Goal: Task Accomplishment & Management: Manage account settings

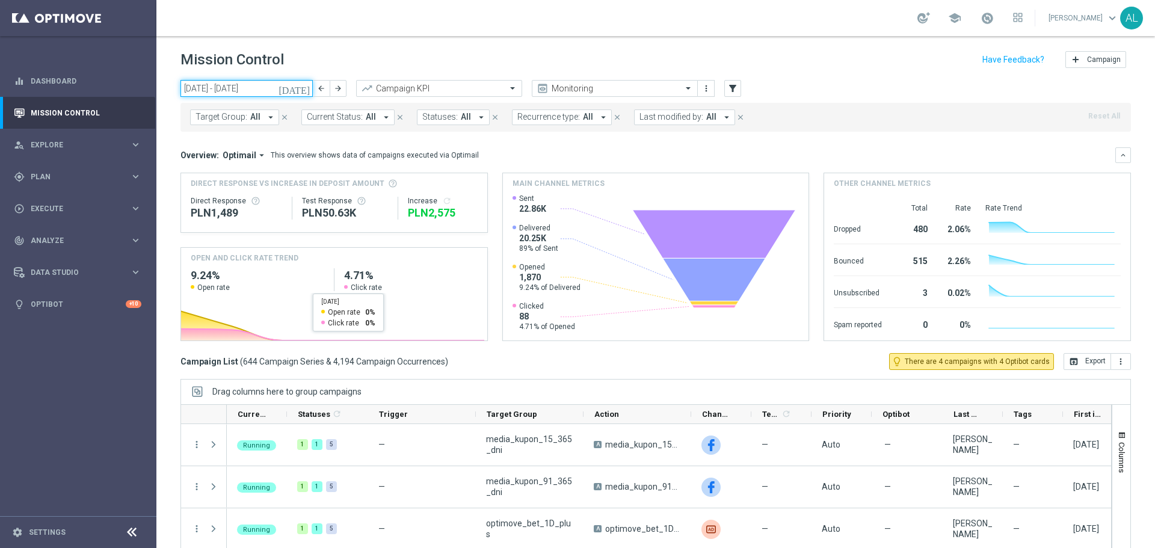
click at [236, 84] on input "[DATE] - [DATE]" at bounding box center [247, 88] width 132 height 17
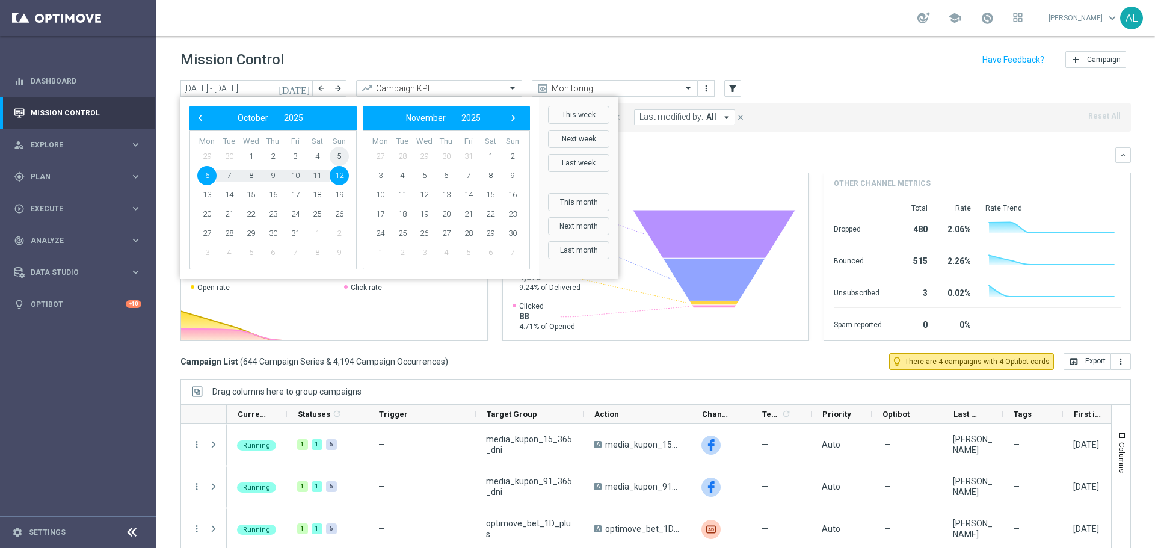
click at [339, 161] on span "5" at bounding box center [339, 156] width 19 height 19
type input "[DATE] - [DATE]"
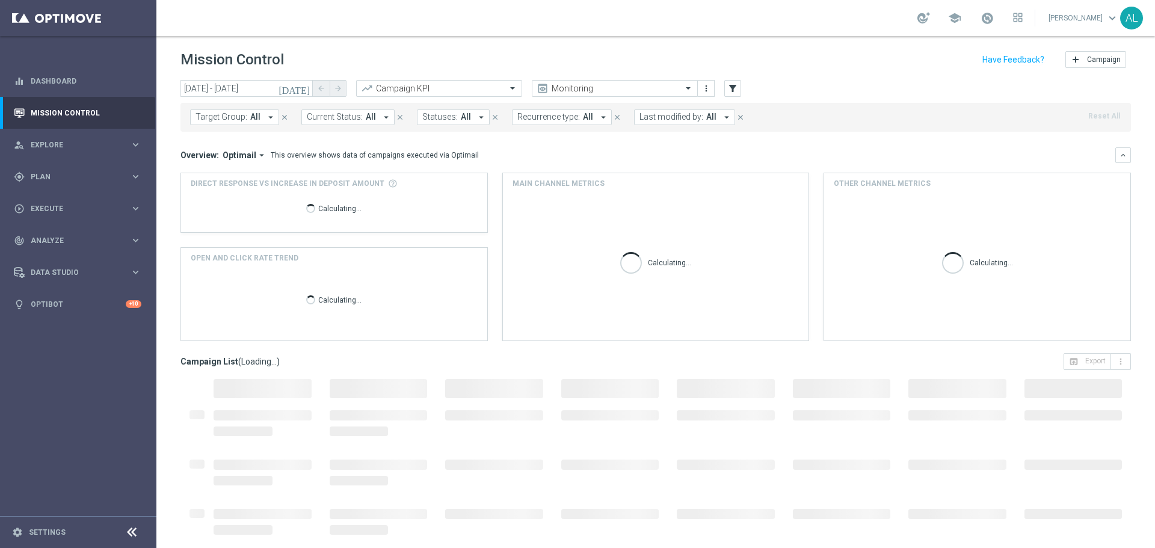
click at [685, 120] on span "Last modified by:" at bounding box center [672, 117] width 64 height 10
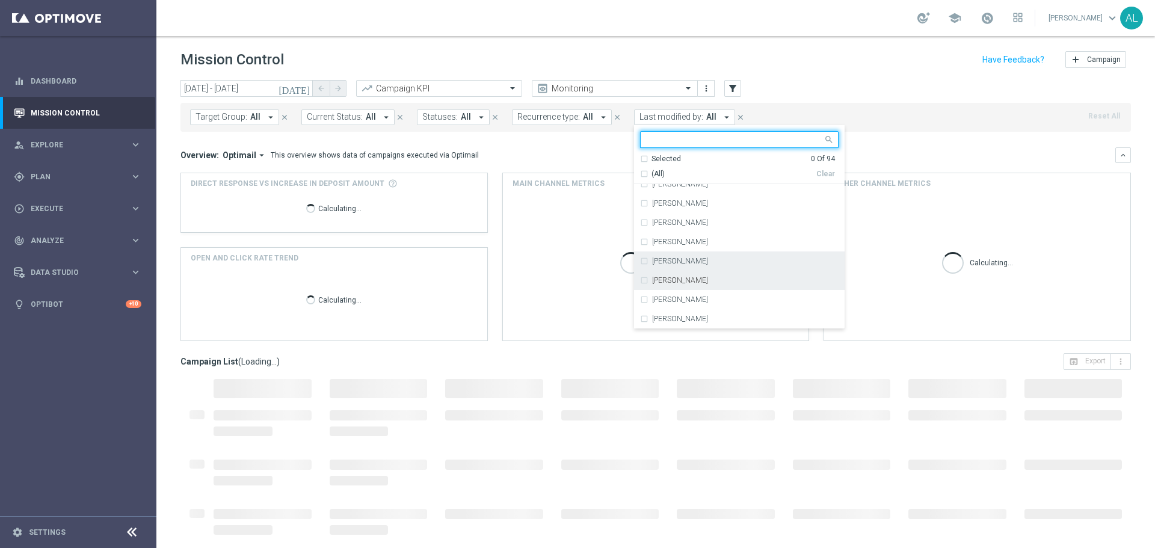
scroll to position [68, 0]
click at [676, 262] on label "[PERSON_NAME]" at bounding box center [680, 260] width 56 height 7
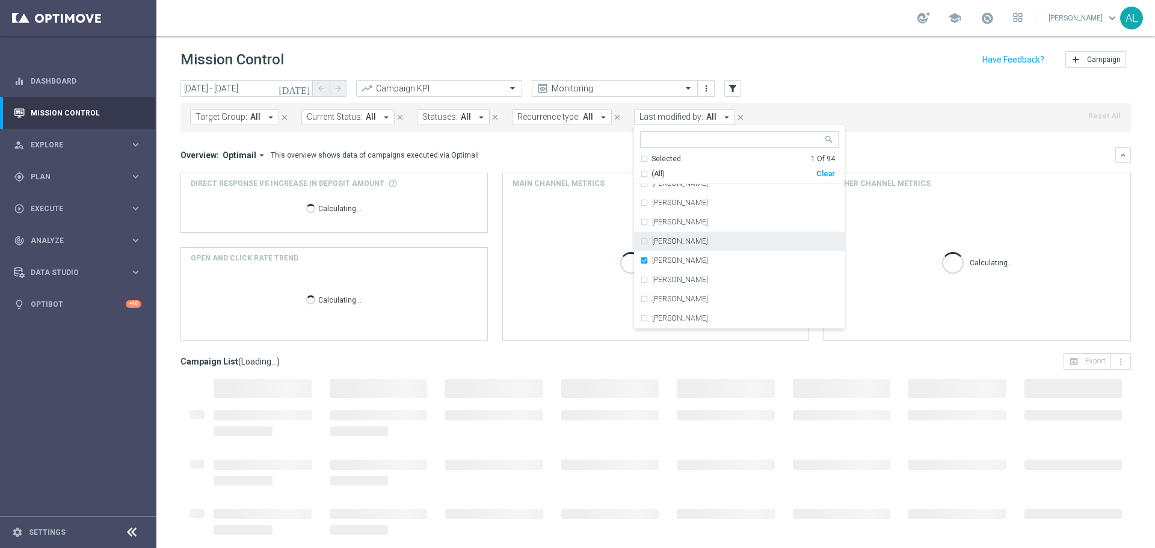
click at [364, 147] on div "Overview: Optimail arrow_drop_down This overview shows data of campaigns execut…" at bounding box center [656, 155] width 951 height 16
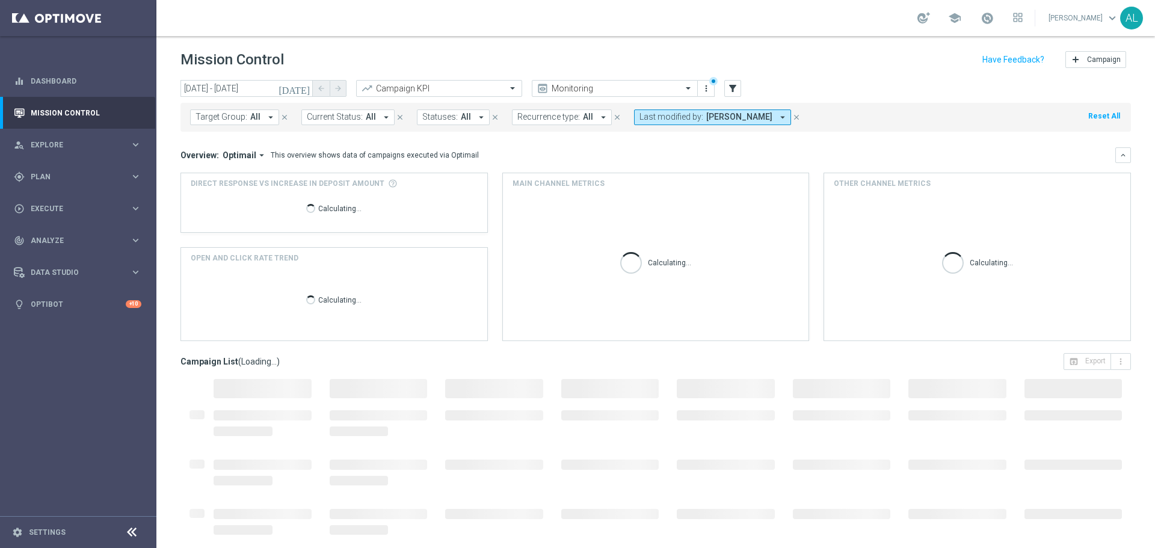
click at [229, 113] on span "Target Group:" at bounding box center [222, 117] width 52 height 10
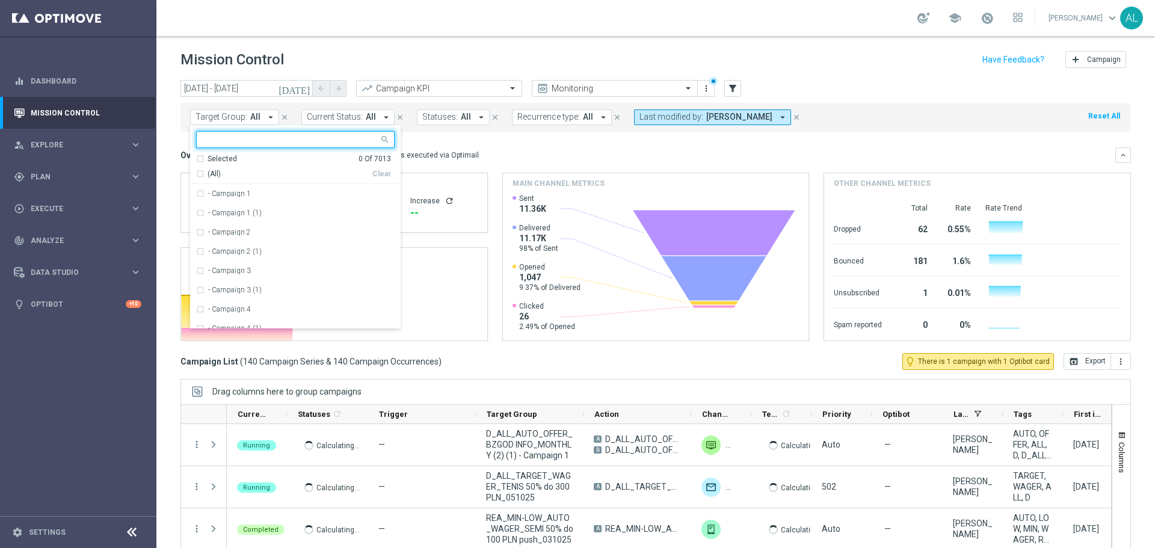
type input "S"
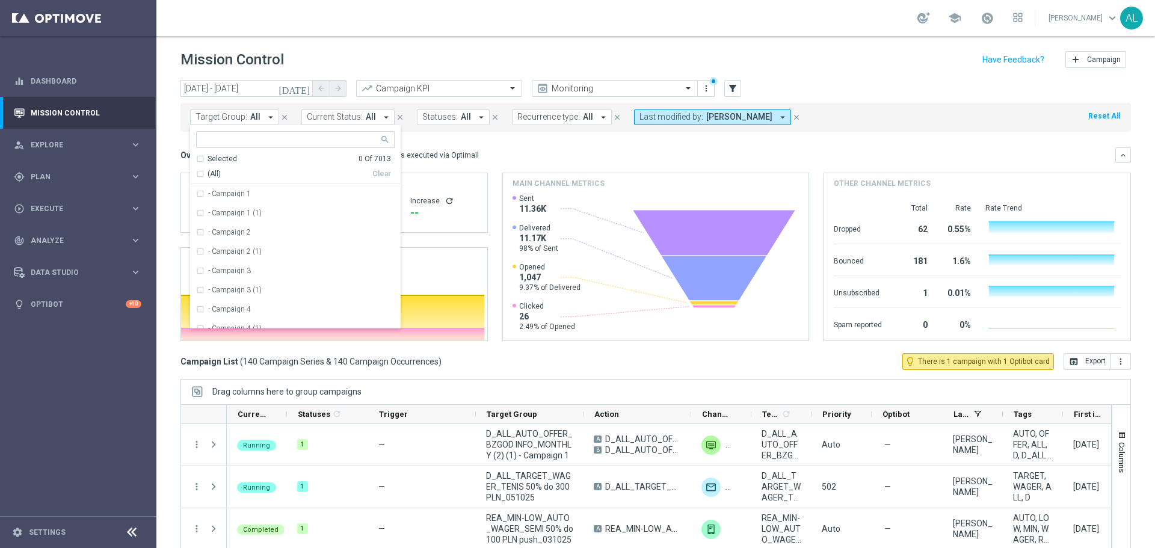
click at [498, 145] on mini-dashboard "Overview: Optimail arrow_drop_down This overview shows data of campaigns execut…" at bounding box center [656, 242] width 951 height 221
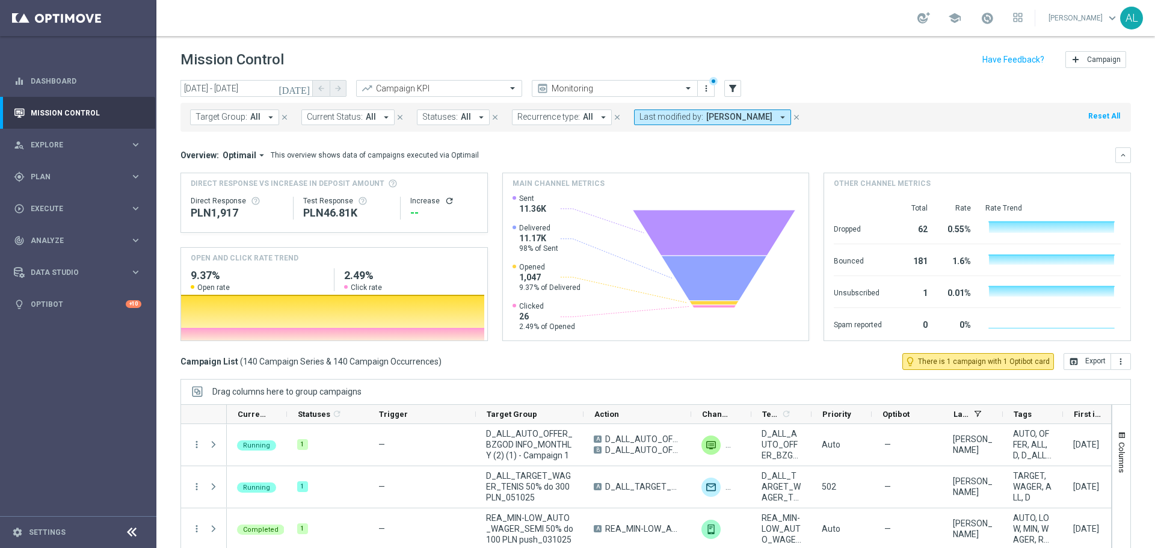
click at [527, 120] on span "Recurrence type:" at bounding box center [549, 117] width 63 height 10
click at [567, 179] on div "Non-Recurring" at bounding box center [561, 184] width 86 height 19
click at [673, 156] on div "Overview: Optimail arrow_drop_down This overview shows data of campaigns execut…" at bounding box center [648, 155] width 935 height 11
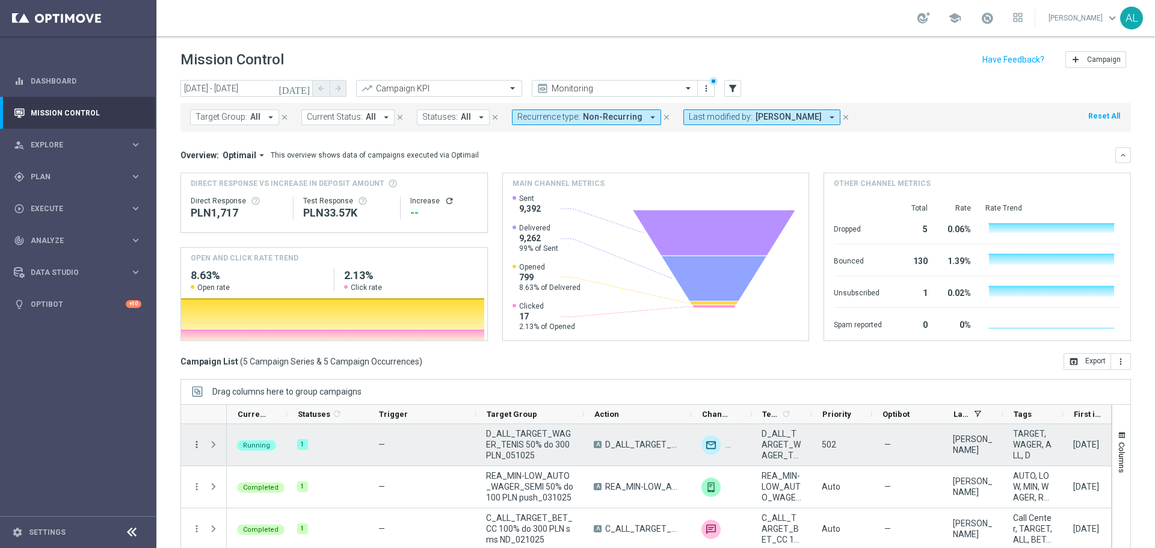
click at [197, 442] on icon "more_vert" at bounding box center [196, 444] width 11 height 11
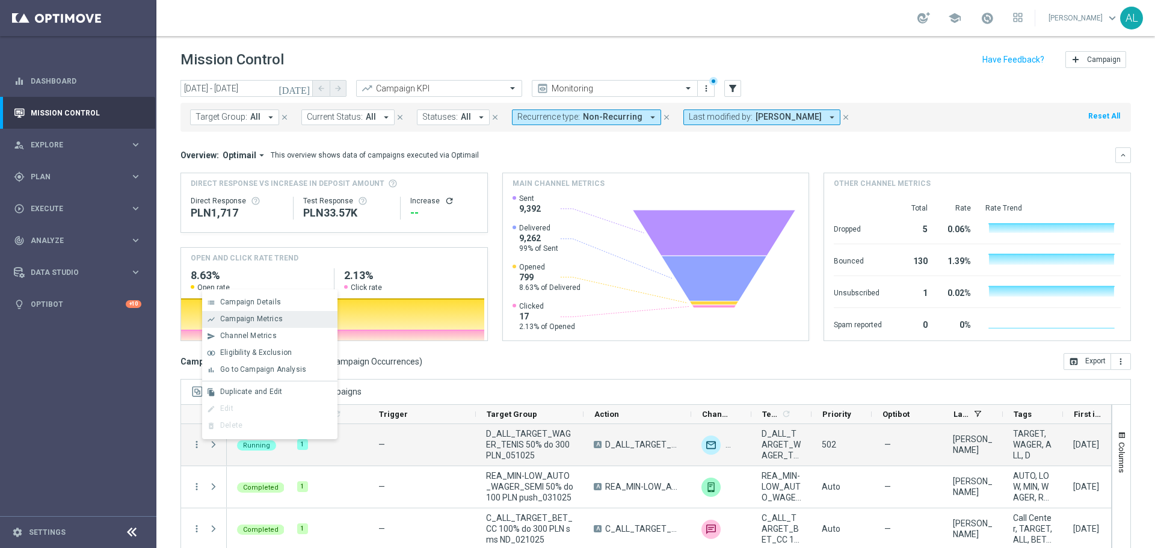
click at [300, 318] on div "Campaign Metrics" at bounding box center [276, 319] width 112 height 8
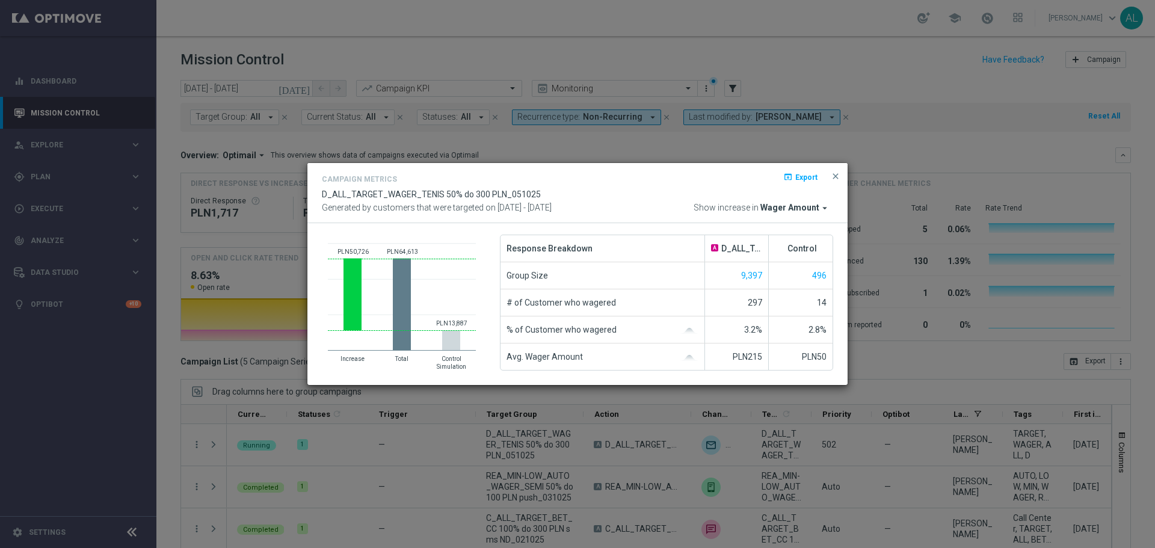
click at [818, 209] on span "Wager Amount" at bounding box center [790, 208] width 59 height 11
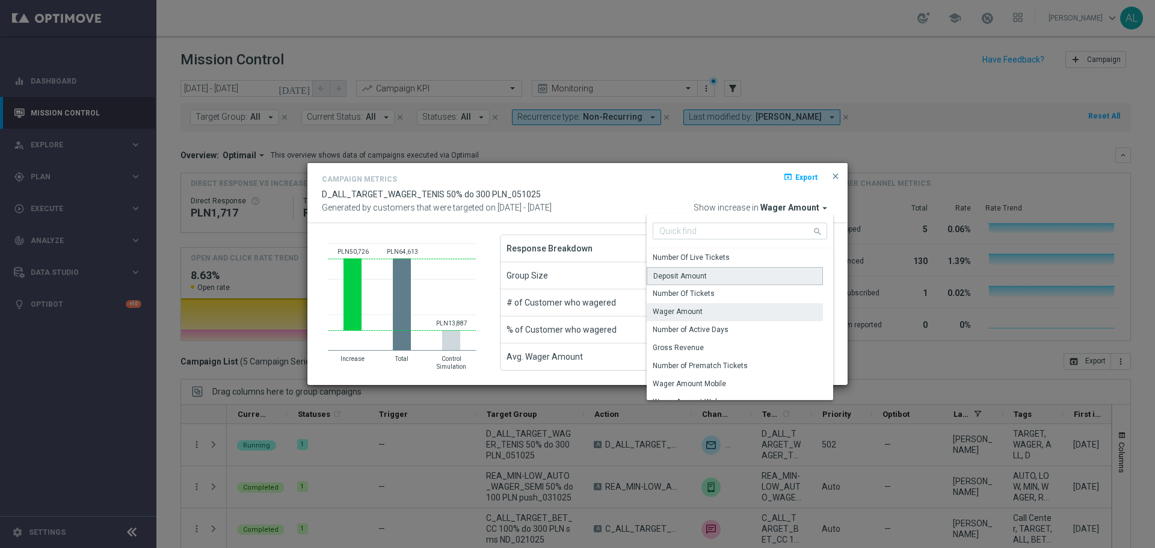
click at [721, 280] on div "Deposit Amount" at bounding box center [735, 276] width 176 height 18
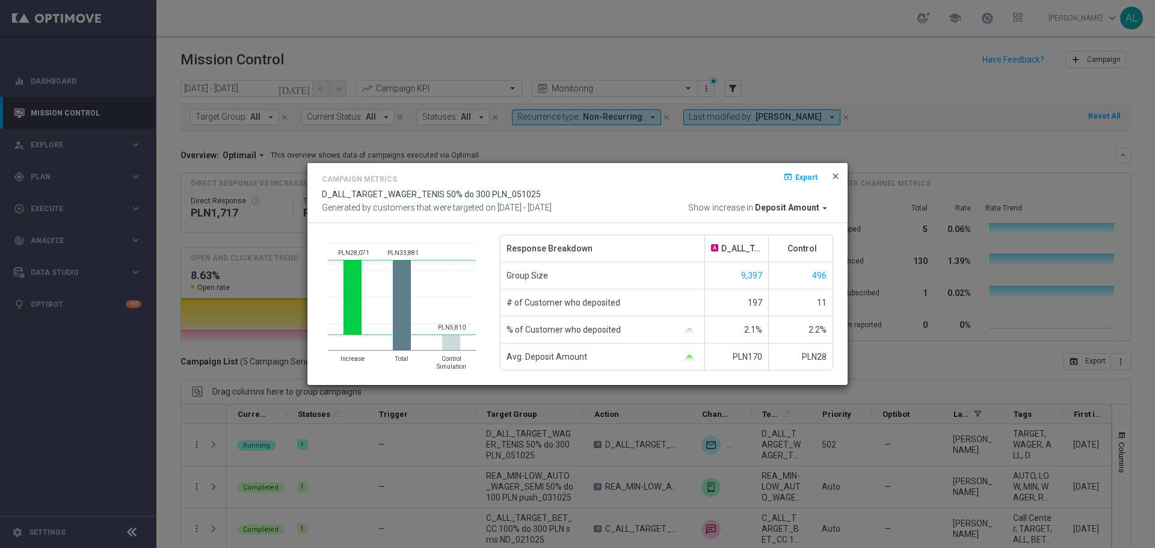
click at [833, 175] on span "close" at bounding box center [836, 177] width 10 height 10
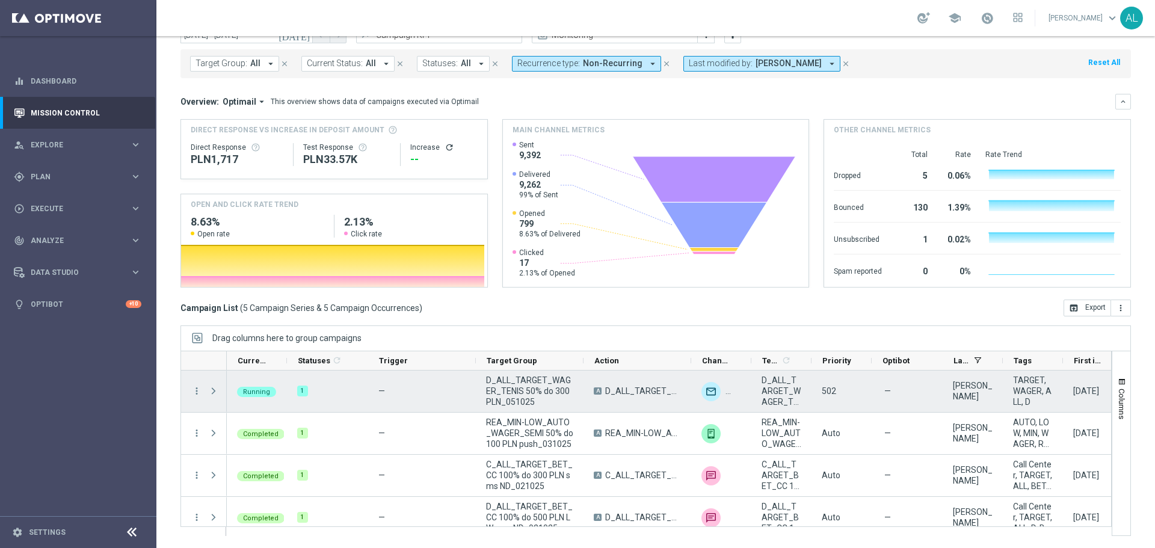
scroll to position [0, 0]
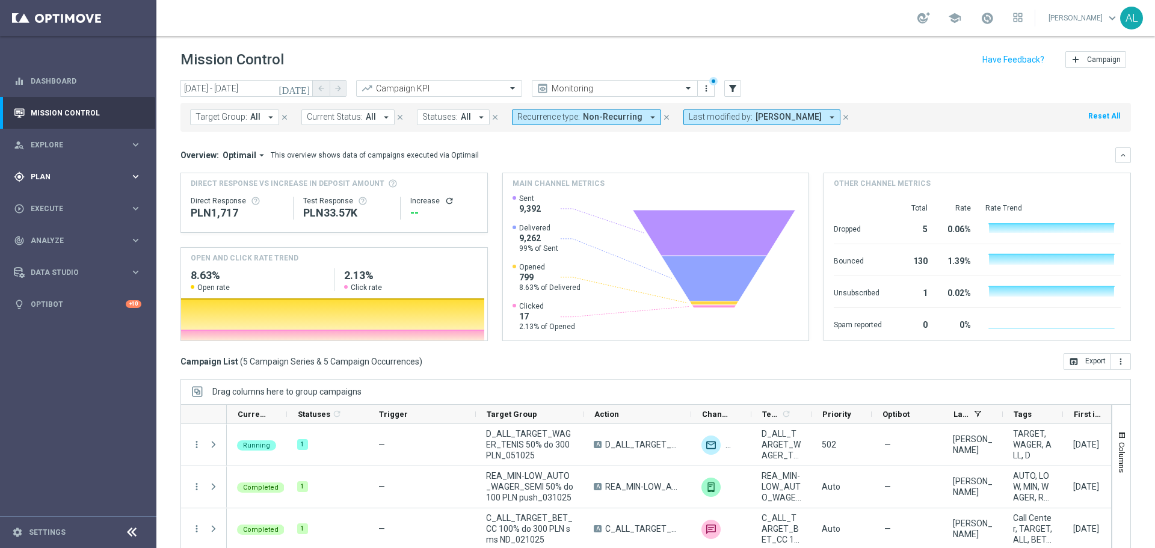
click at [70, 172] on div "gps_fixed Plan" at bounding box center [72, 177] width 116 height 11
click at [67, 201] on link "Target Groups" at bounding box center [78, 202] width 94 height 10
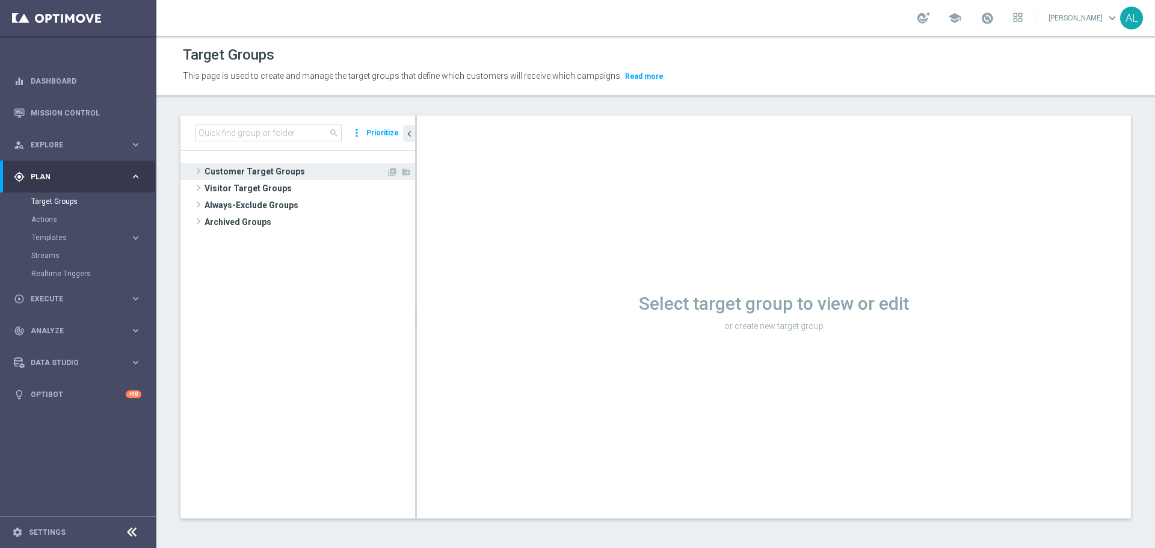
click at [289, 173] on span "Customer Target Groups" at bounding box center [296, 171] width 182 height 17
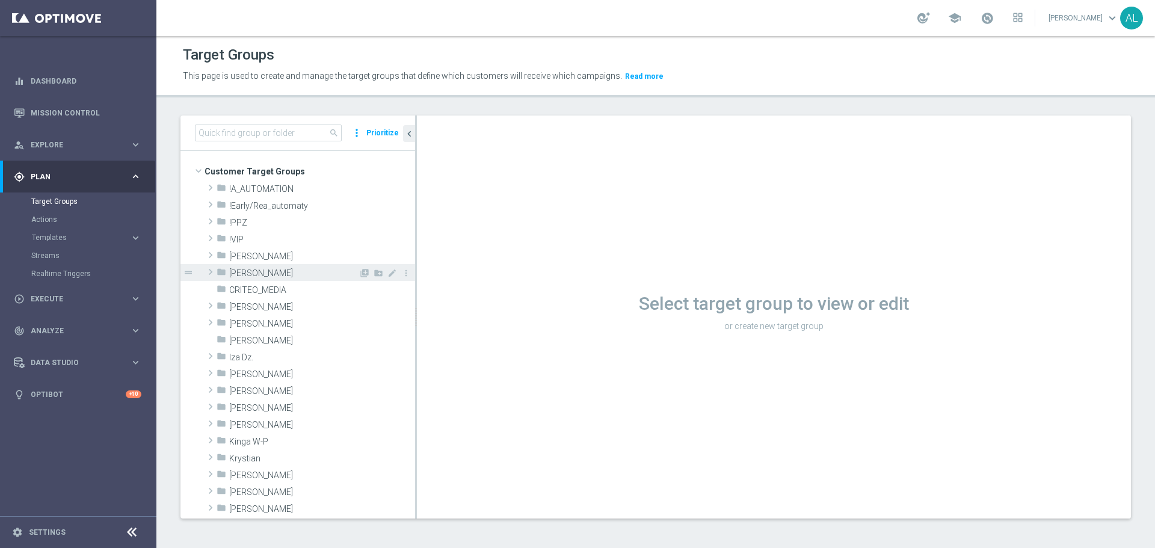
click at [246, 268] on span "[PERSON_NAME]" at bounding box center [293, 273] width 129 height 10
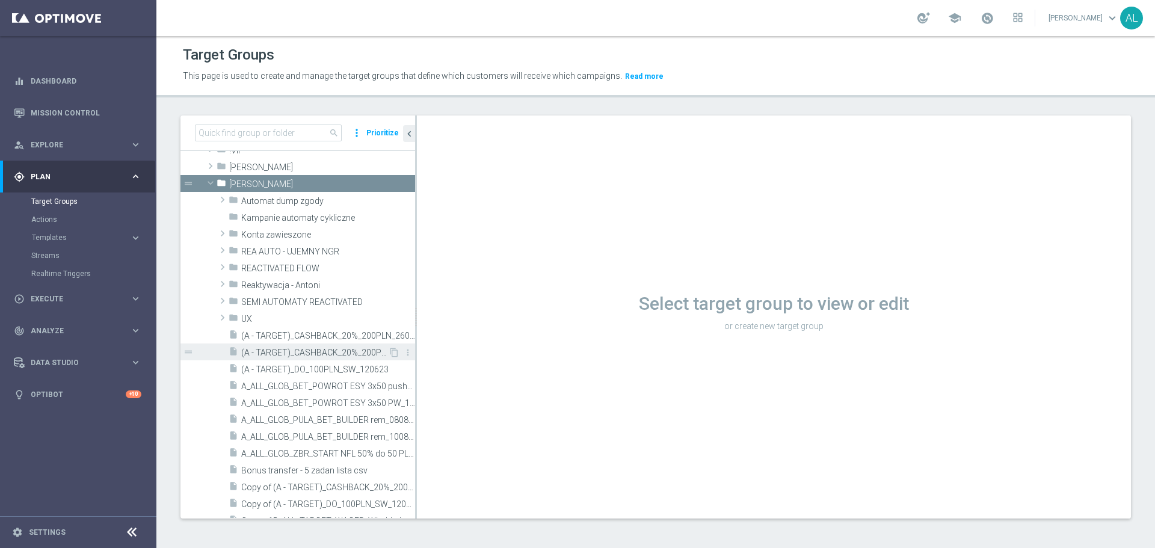
scroll to position [106, 0]
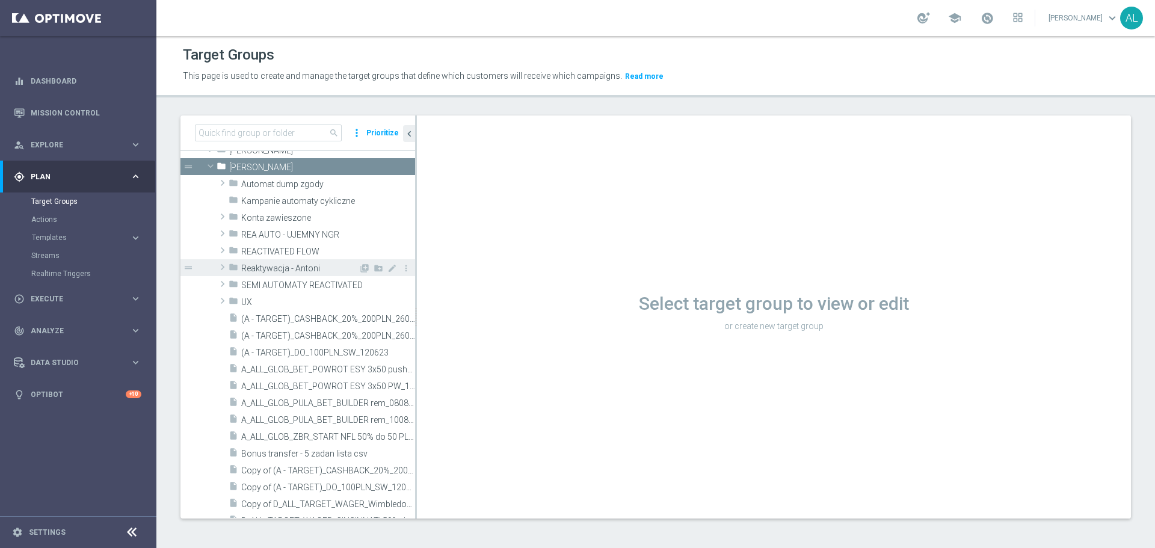
click at [279, 270] on span "Reaktywacja - Antoni" at bounding box center [299, 269] width 117 height 10
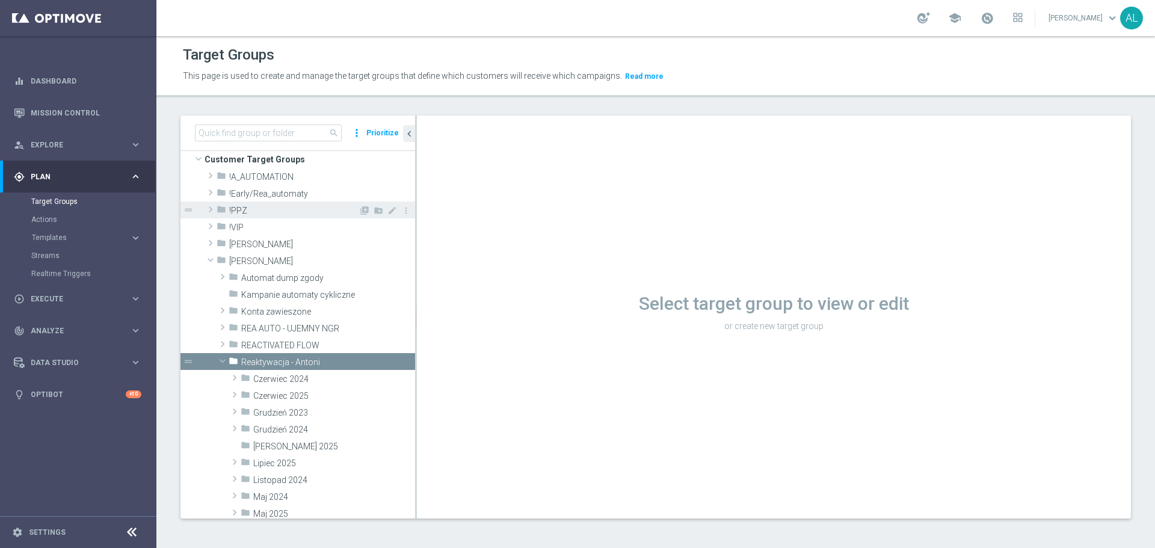
scroll to position [0, 0]
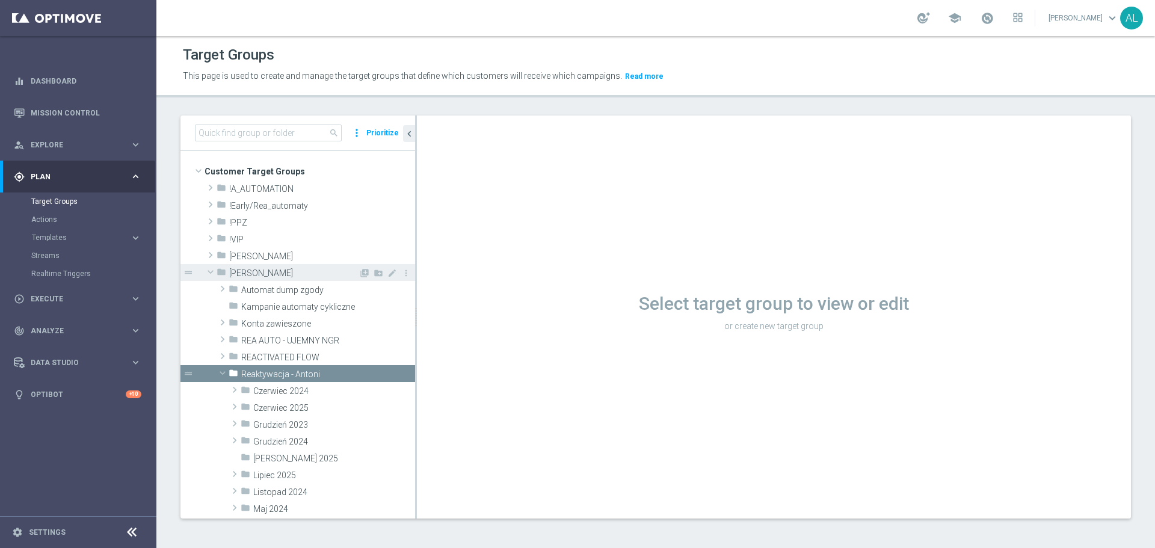
click at [245, 271] on span "[PERSON_NAME]" at bounding box center [293, 273] width 129 height 10
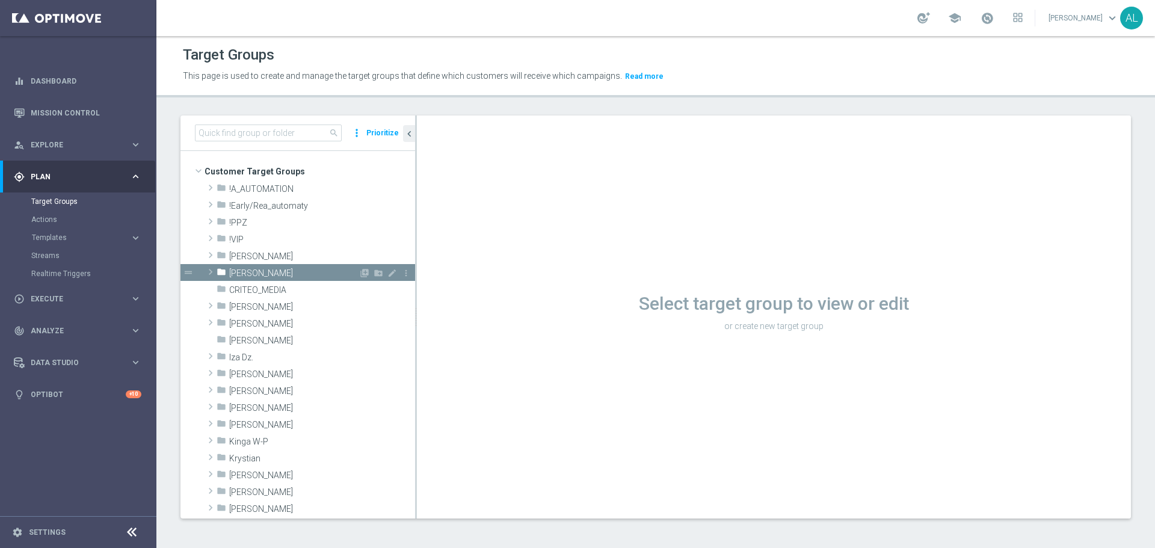
click at [205, 274] on span at bounding box center [211, 272] width 12 height 14
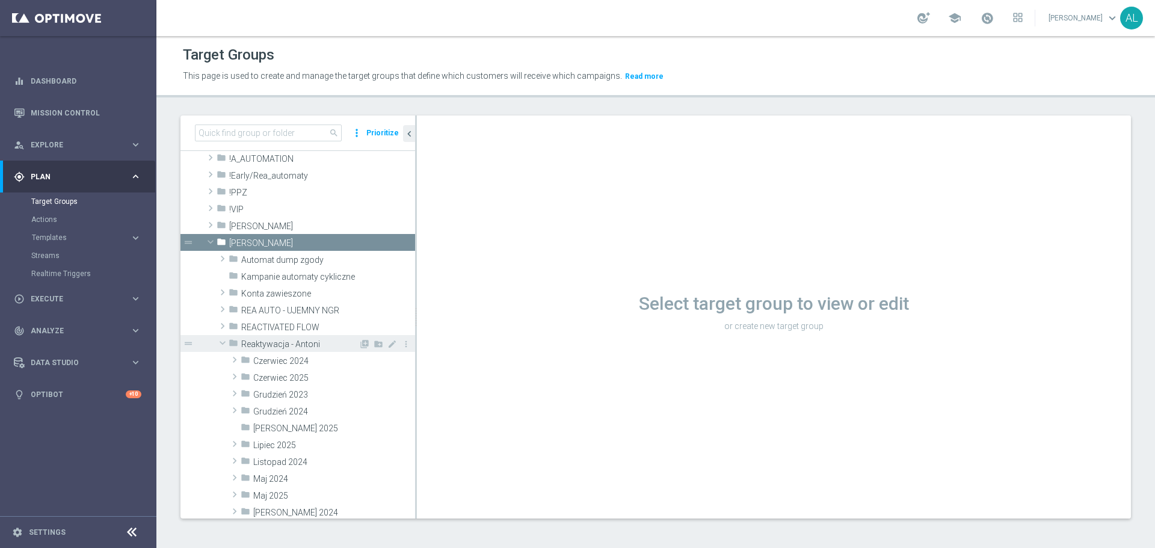
scroll to position [42, 0]
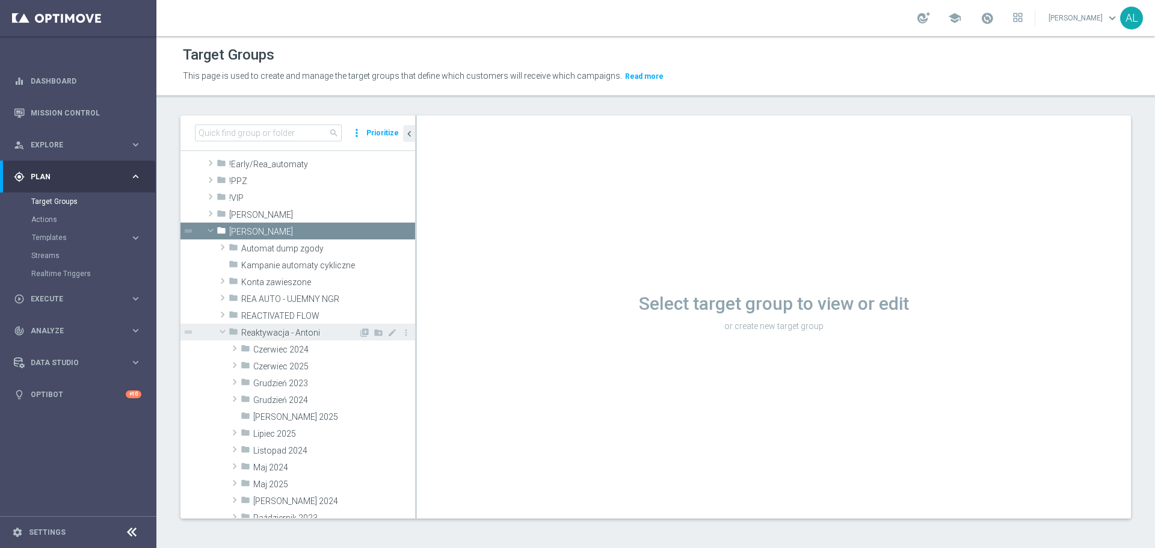
click at [288, 329] on span "Reaktywacja - Antoni" at bounding box center [299, 333] width 117 height 10
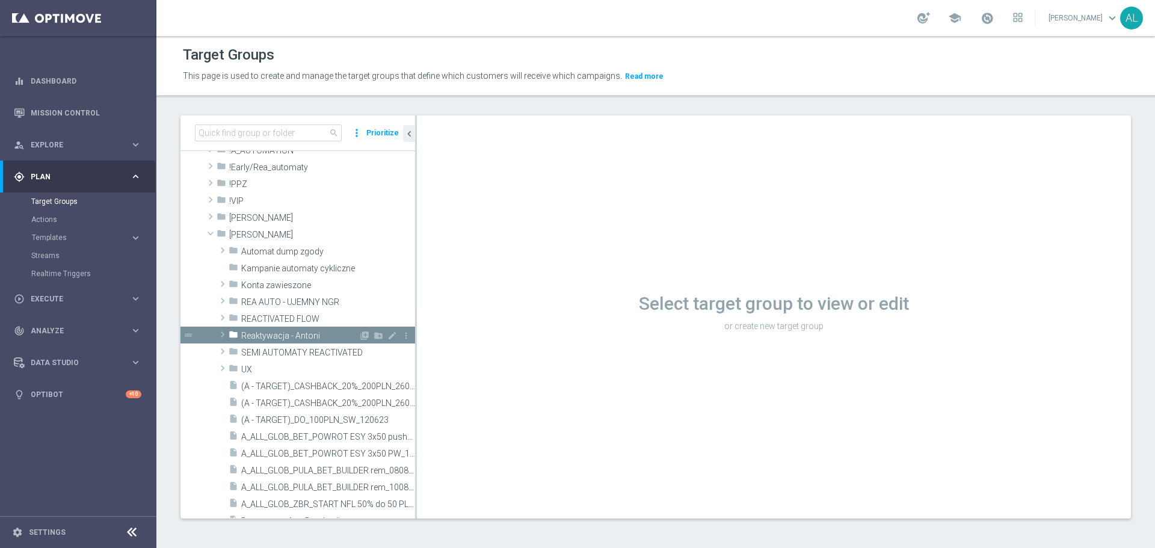
scroll to position [120, 0]
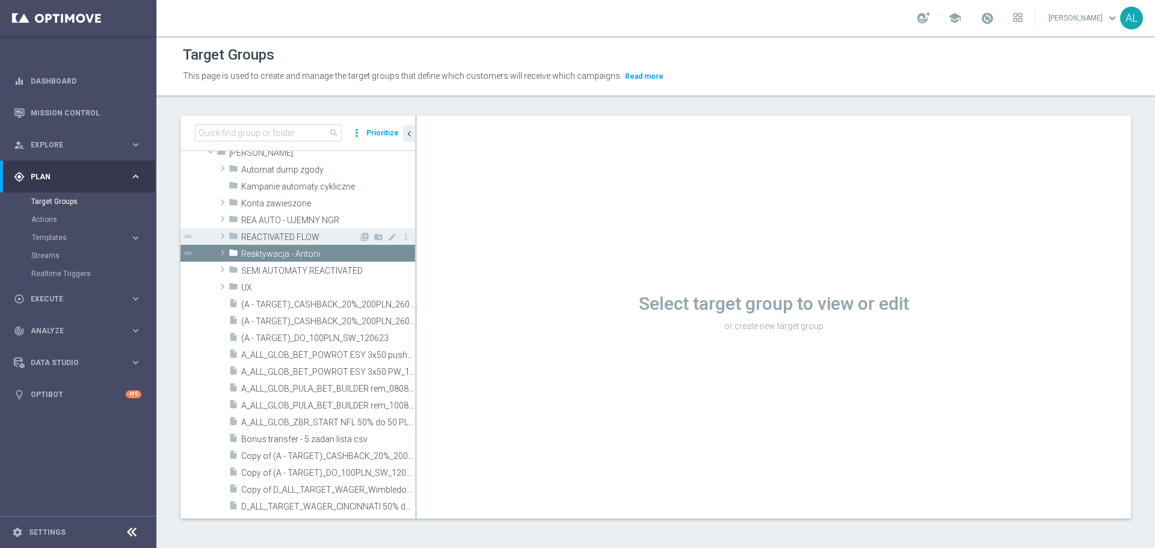
click at [224, 242] on span at bounding box center [223, 236] width 12 height 14
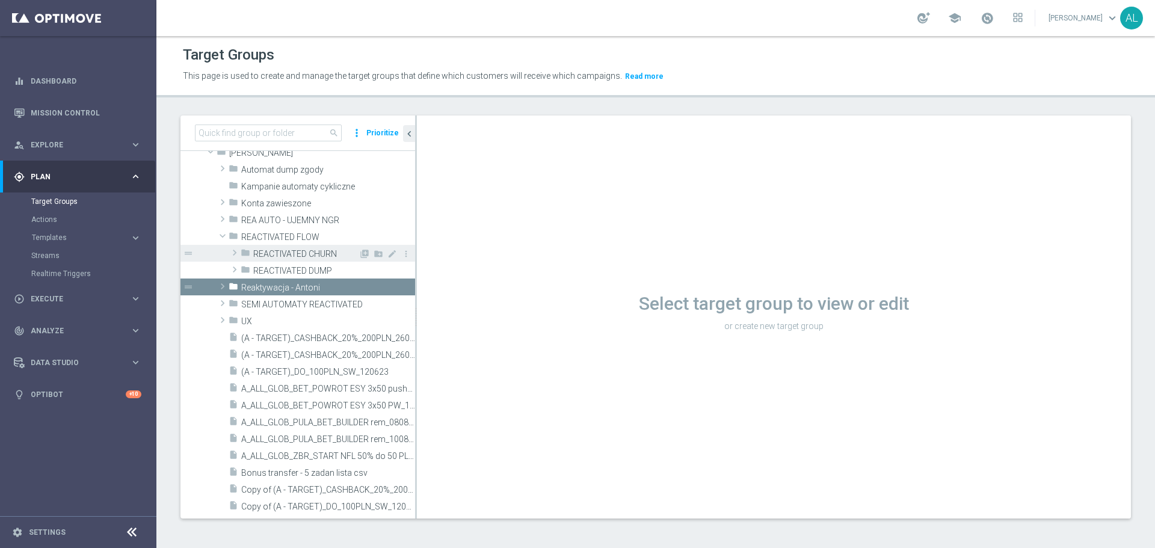
click at [235, 256] on span at bounding box center [235, 253] width 12 height 14
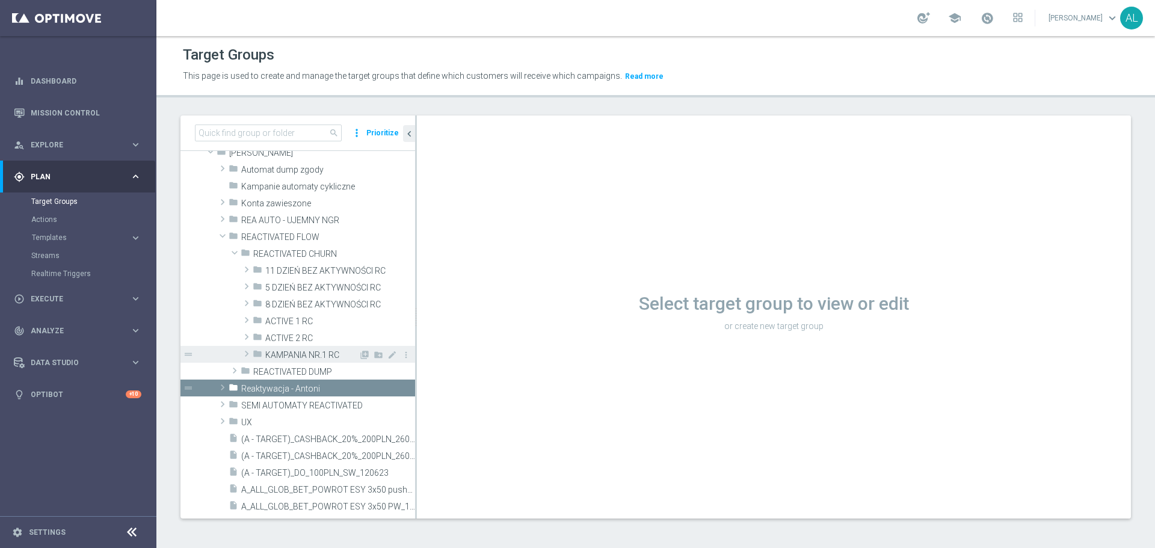
click at [244, 351] on span at bounding box center [247, 354] width 12 height 14
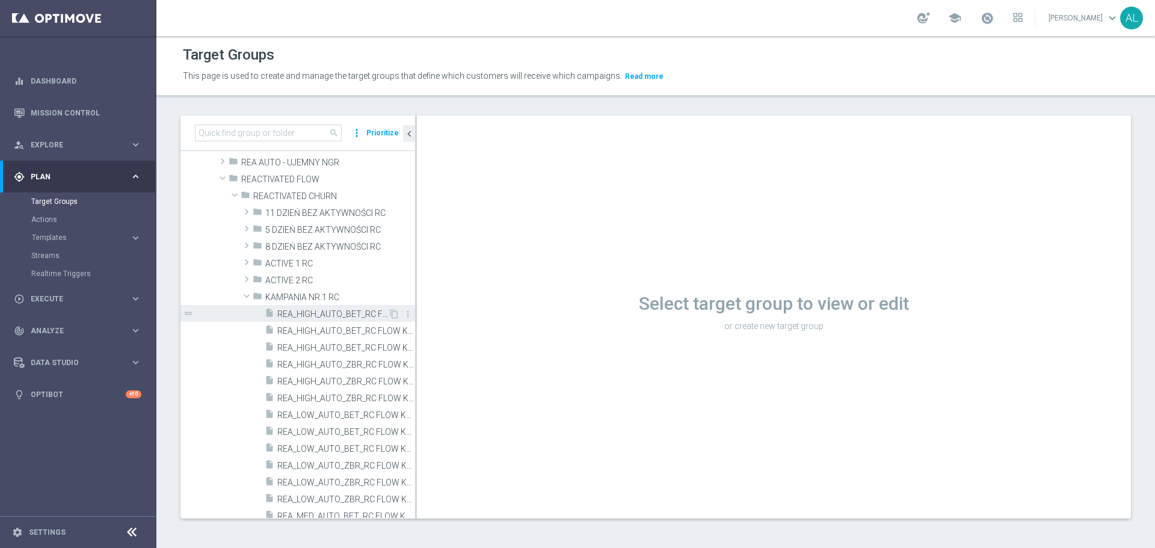
click at [291, 314] on span "REA_HIGH_AUTO_BET_RC FLOW KAMPANIA NR 1 50%-300 PLN - reminder_DAILY" at bounding box center [332, 314] width 111 height 10
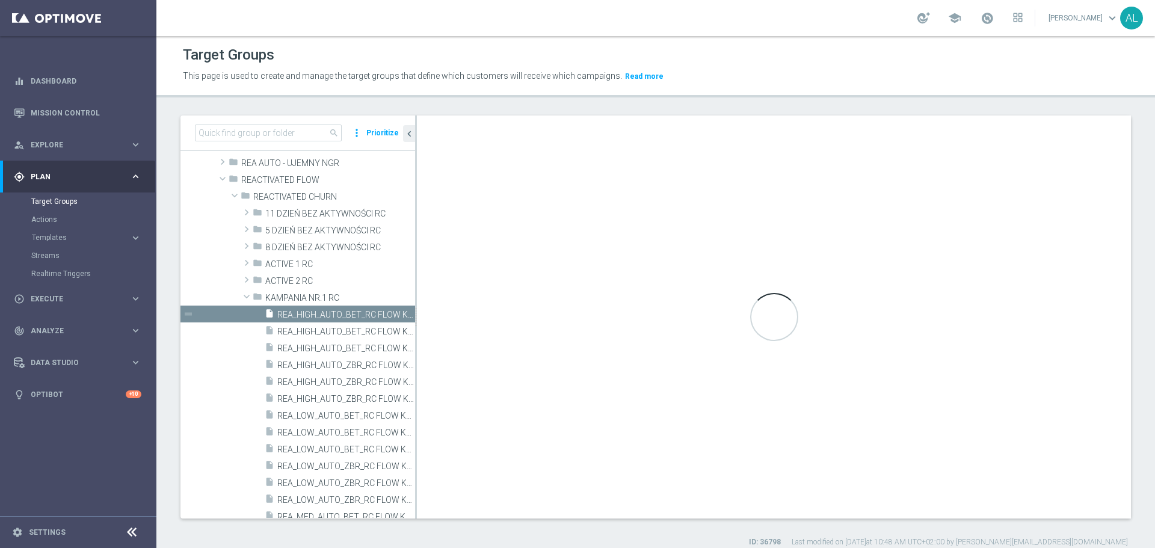
scroll to position [177, 0]
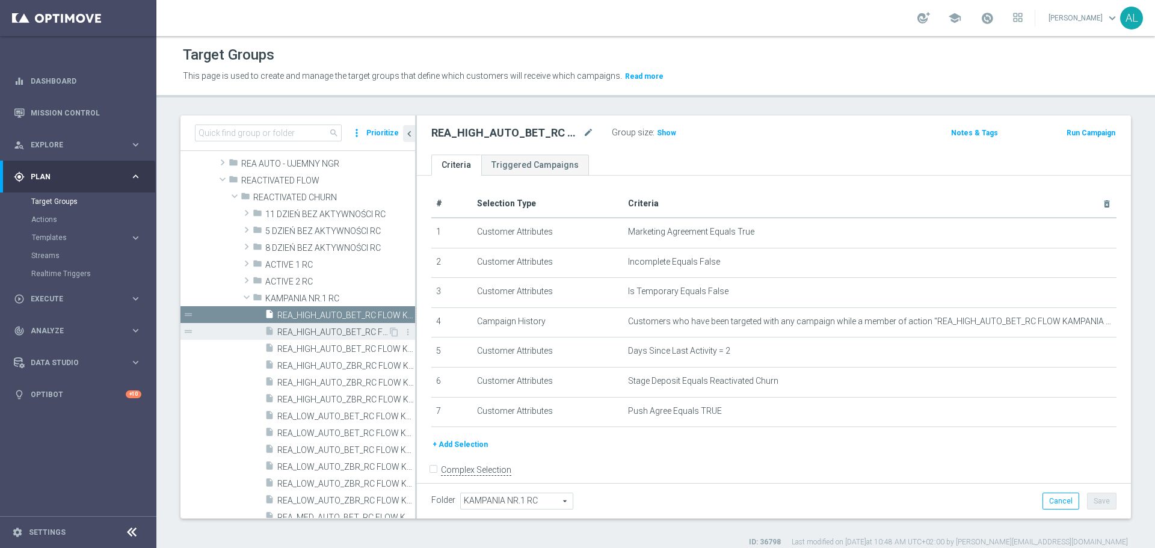
click at [314, 324] on div "insert_drive_file REA_HIGH_AUTO_BET_RC FLOW KAMPANIA NR 1 50%-300 PLN MAIL_DAILY" at bounding box center [326, 331] width 123 height 17
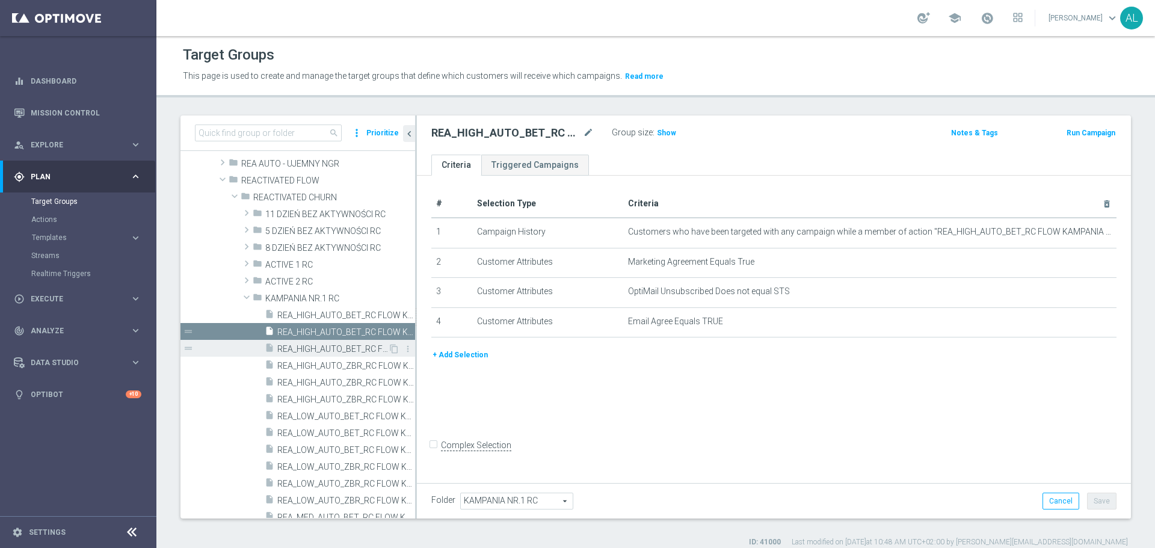
click at [304, 344] on span "REA_HIGH_AUTO_BET_RC FLOW KAMPANIA NR 1 50%-300 PLN_DAILY" at bounding box center [332, 349] width 111 height 10
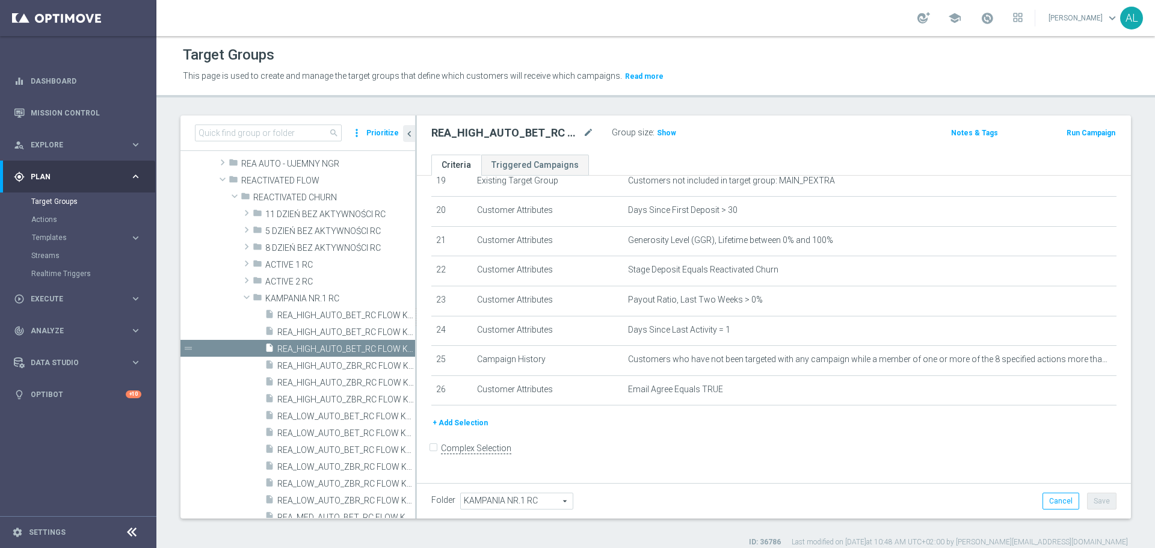
scroll to position [593, 0]
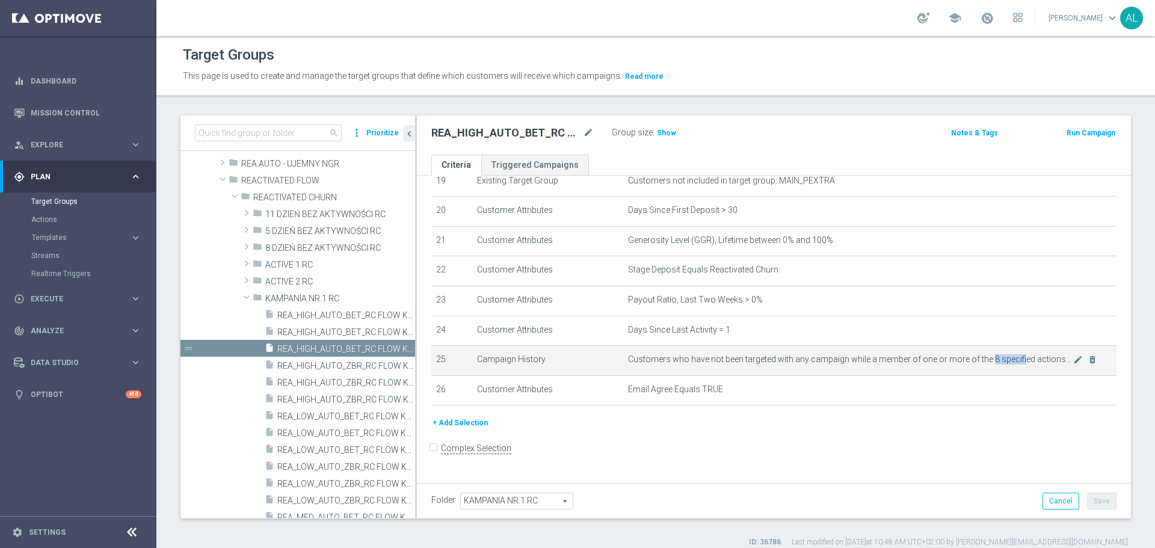
drag, startPoint x: 982, startPoint y: 374, endPoint x: 1013, endPoint y: 369, distance: 31.7
click at [1013, 365] on span "Customers who have not been targeted with any campaign while a member of one or…" at bounding box center [850, 359] width 445 height 10
click at [1015, 365] on span "Customers who have not been targeted with any campaign while a member of one or…" at bounding box center [850, 359] width 445 height 10
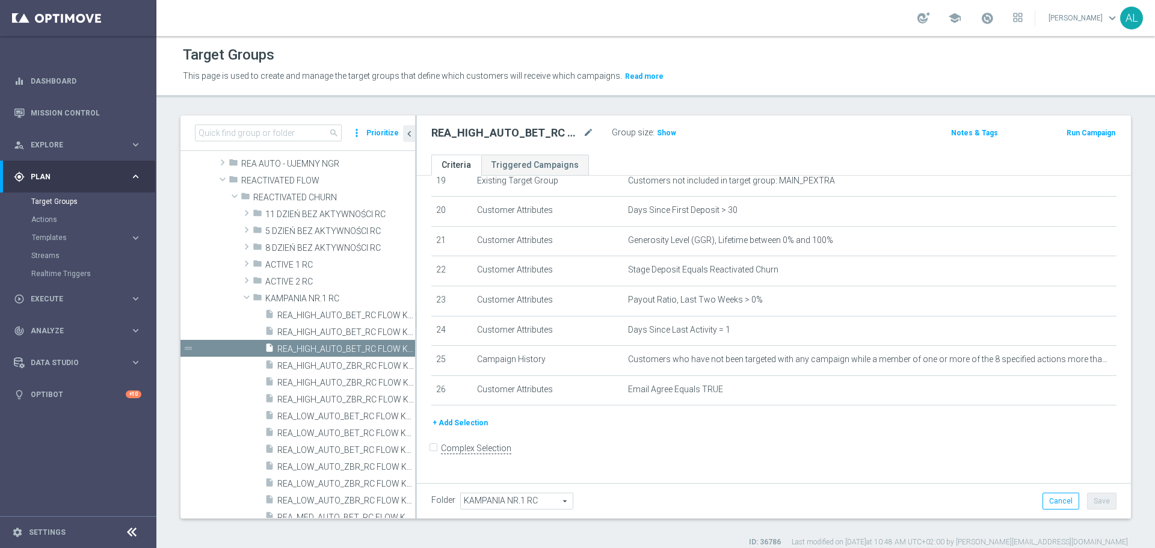
scroll to position [592, 0]
